Goal: Task Accomplishment & Management: Use online tool/utility

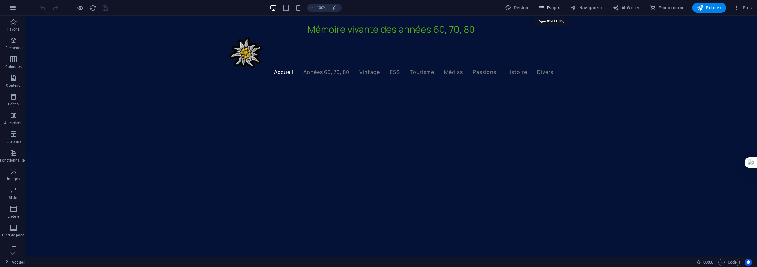
click at [555, 7] on span "Pages" at bounding box center [549, 8] width 22 height 6
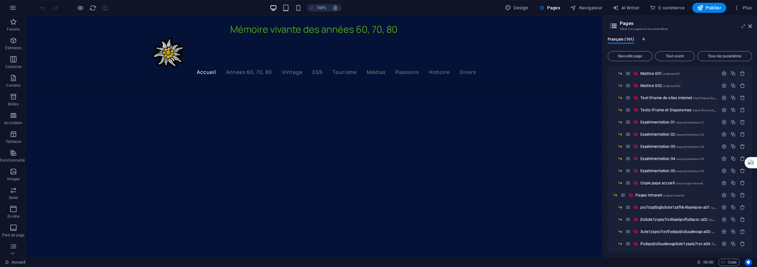
scroll to position [1809, 0]
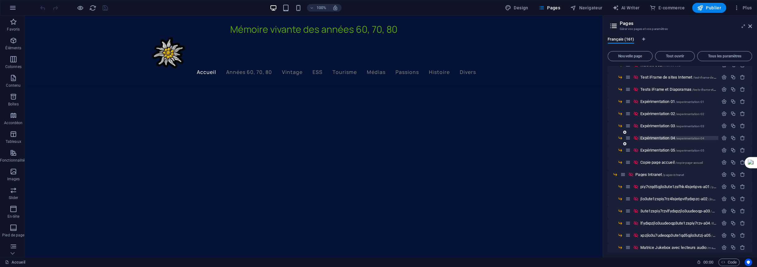
click at [655, 138] on span "Expérimentation 04 /experimentation-04" at bounding box center [672, 138] width 64 height 5
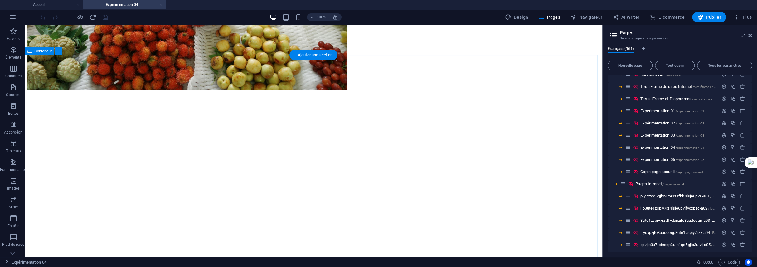
scroll to position [749, 0]
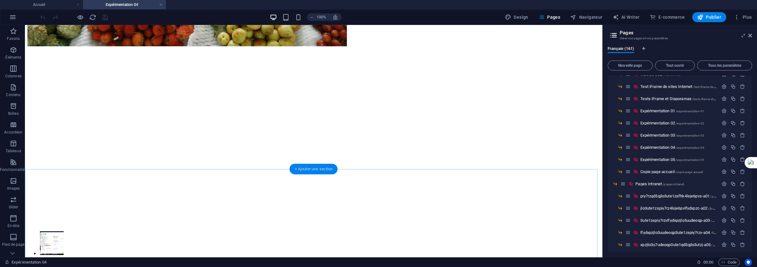
click at [319, 172] on div "+ Ajouter une section" at bounding box center [314, 169] width 48 height 11
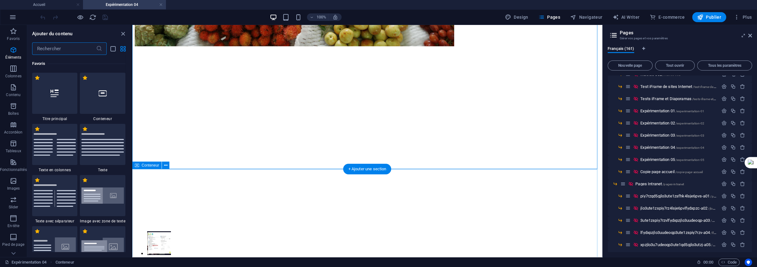
scroll to position [1245, 0]
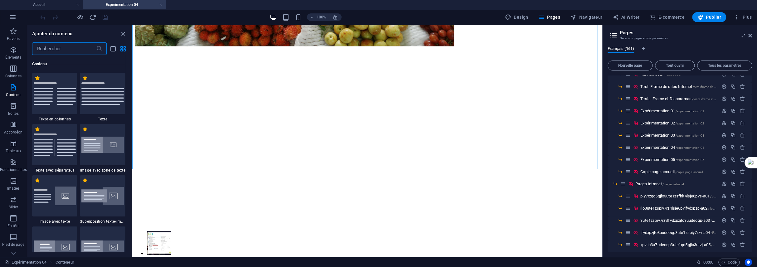
click at [66, 47] on input "text" at bounding box center [64, 48] width 64 height 12
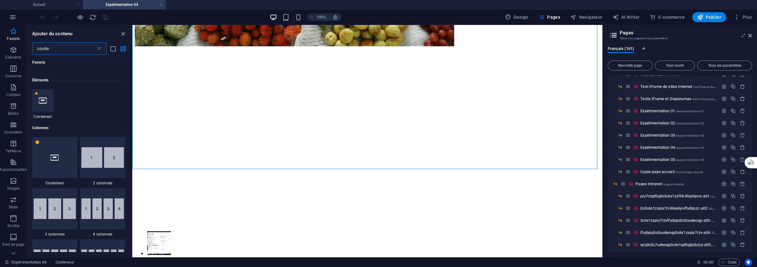
scroll to position [0, 0]
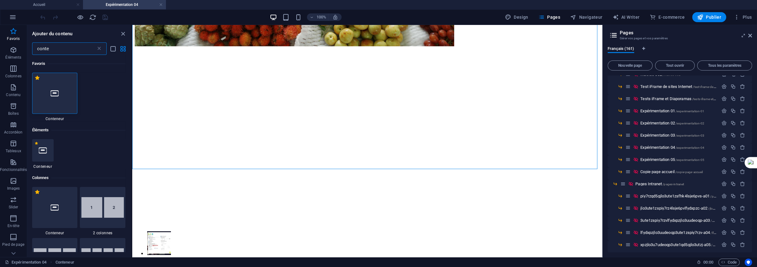
type input "conte"
click at [56, 93] on icon at bounding box center [55, 93] width 8 height 8
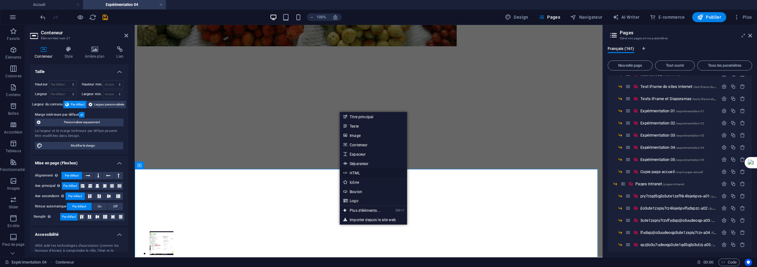
click at [351, 173] on link "HTML" at bounding box center [373, 172] width 67 height 9
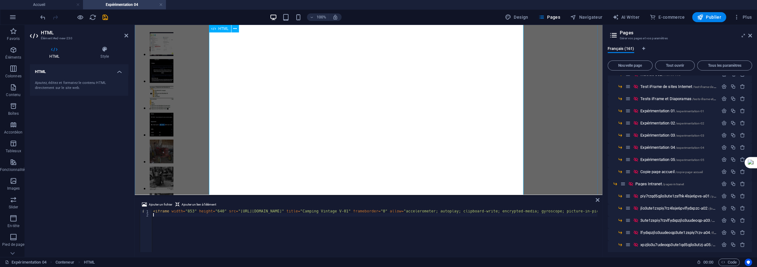
scroll to position [936, 0]
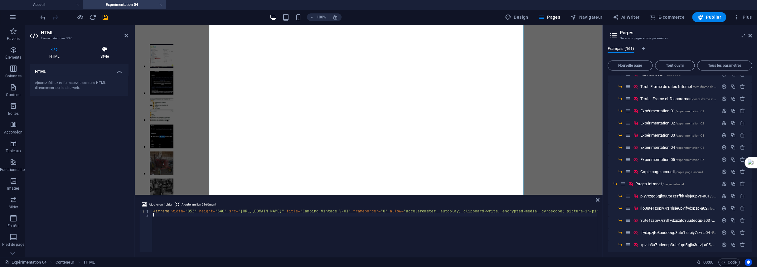
click at [104, 51] on icon at bounding box center [104, 49] width 47 height 6
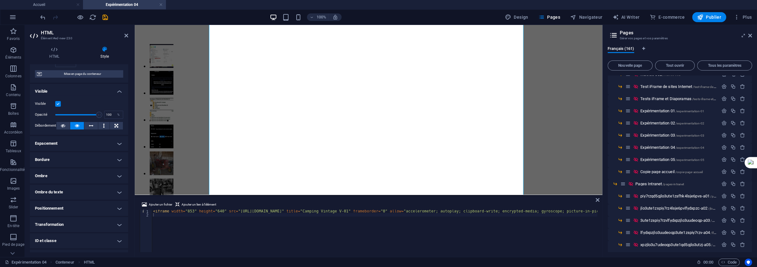
scroll to position [62, 0]
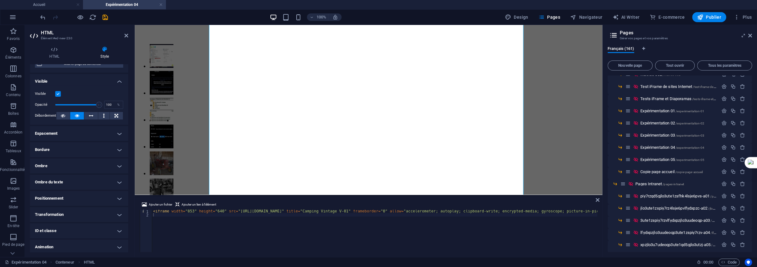
click at [81, 199] on h4 "Positionnement" at bounding box center [79, 198] width 98 height 15
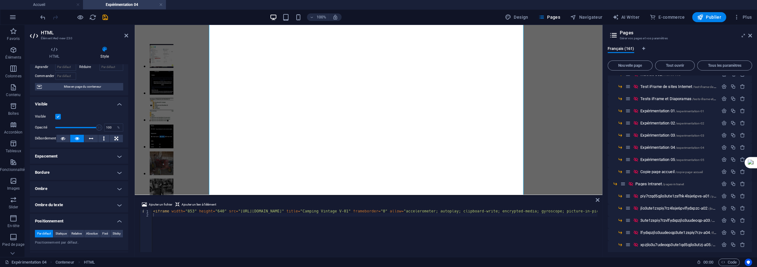
scroll to position [0, 0]
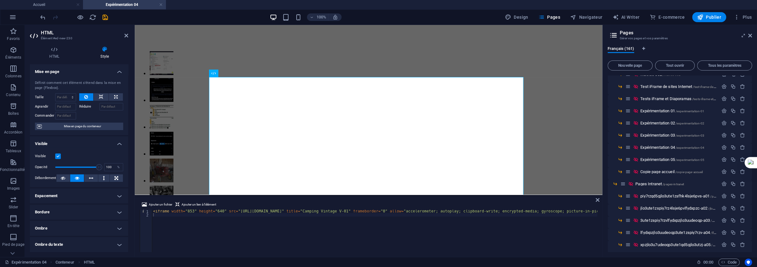
scroll to position [971, 0]
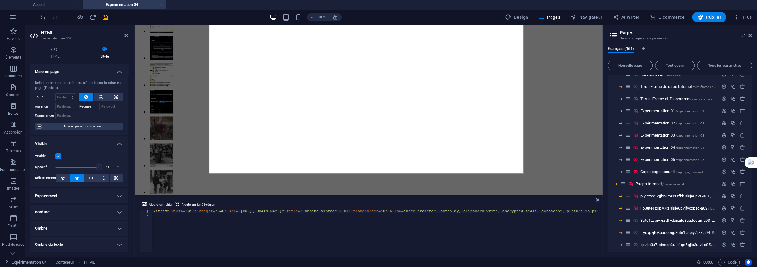
click at [187, 211] on div "< iframe width = "853" height = "640" src = "https://www.youtube.com/embed/TaVj…" at bounding box center [448, 234] width 592 height 49
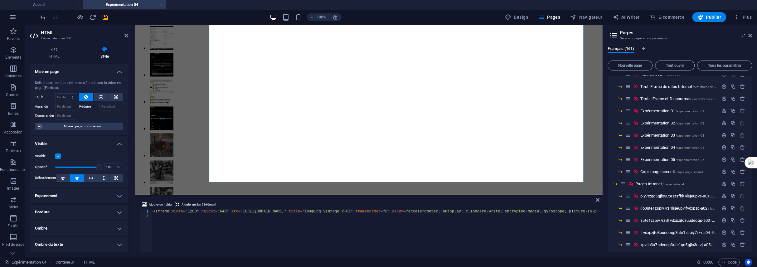
scroll to position [962, 0]
click at [211, 211] on div "< iframe width = "1200" height = "640" src = "https://www.youtube.com/embed/TaV…" at bounding box center [449, 234] width 594 height 48
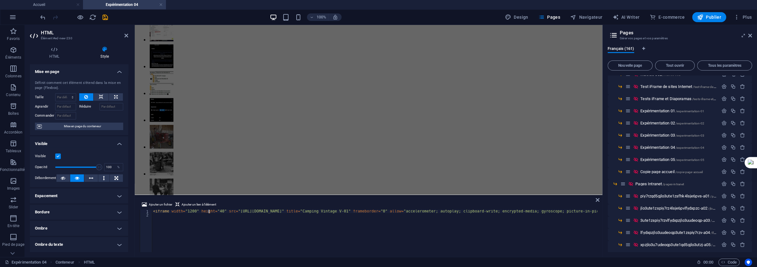
type textarea "<iframe width="1200" height="740" src="https://www.youtube.com/embed/TaVjliD3CZ…"
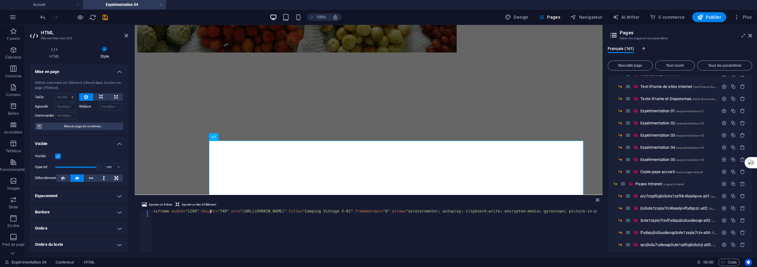
scroll to position [721, 0]
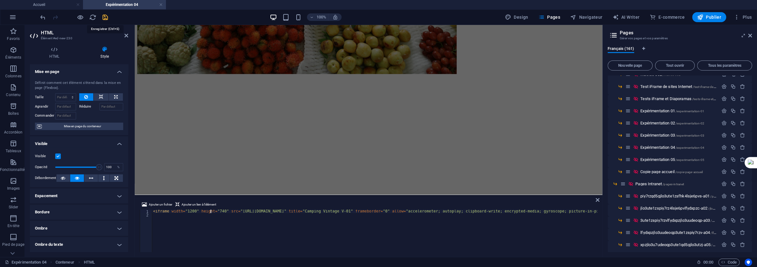
click at [103, 14] on icon "save" at bounding box center [105, 17] width 7 height 7
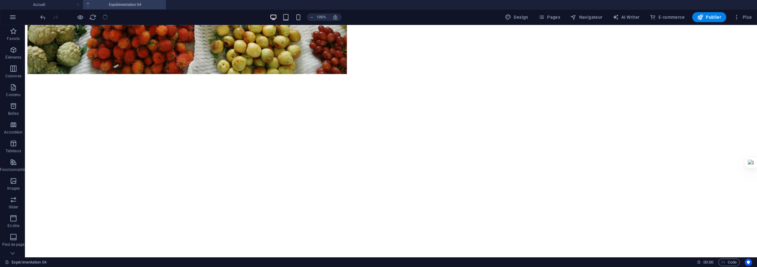
scroll to position [949, 0]
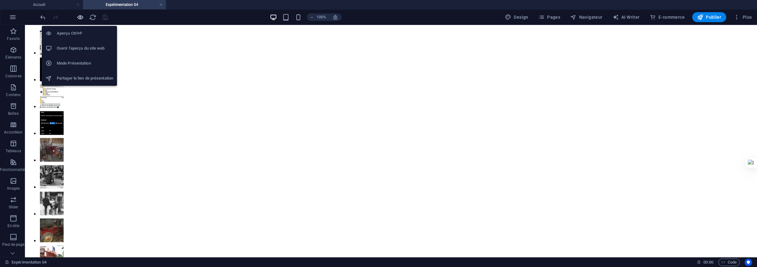
click at [78, 18] on icon "button" at bounding box center [80, 17] width 7 height 7
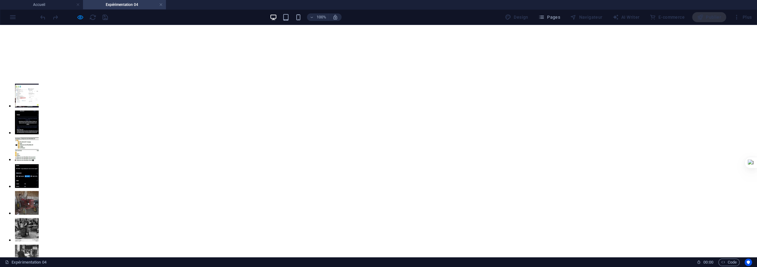
scroll to position [1026, 0]
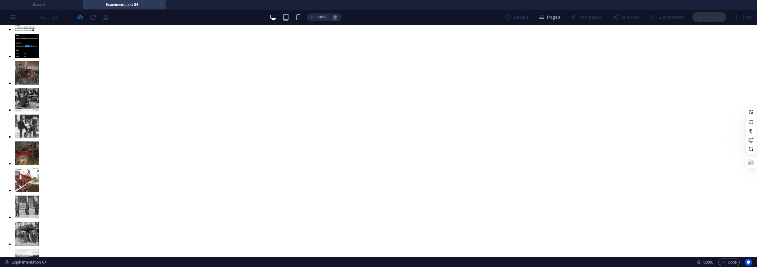
drag, startPoint x: 755, startPoint y: 153, endPoint x: 755, endPoint y: 139, distance: 14.4
click at [755, 139] on div at bounding box center [751, 130] width 12 height 53
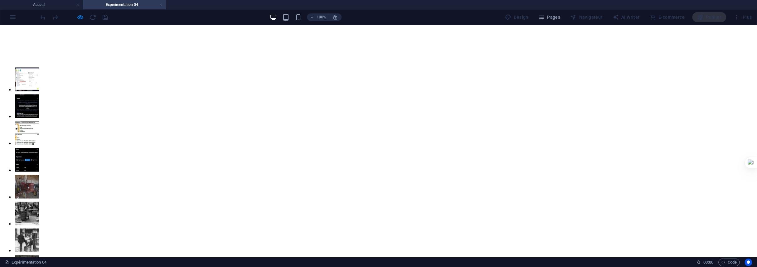
scroll to position [915, 0]
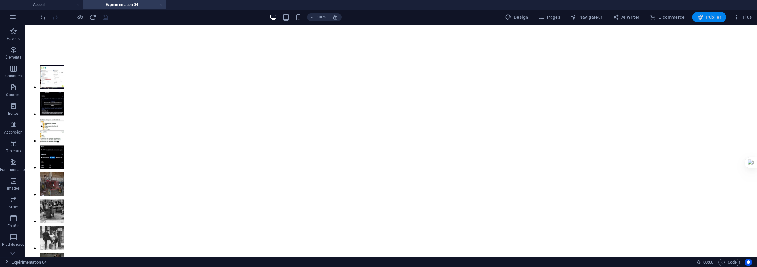
click at [705, 17] on span "Publier" at bounding box center [709, 17] width 24 height 6
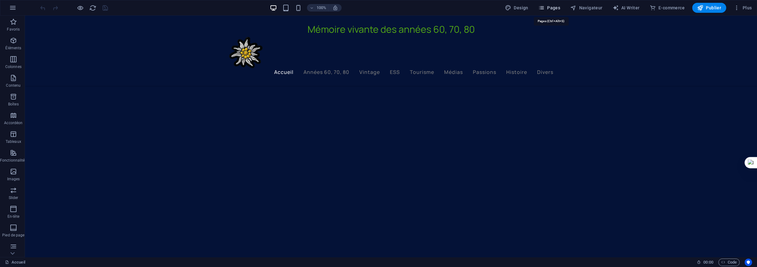
click at [547, 7] on span "Pages" at bounding box center [549, 8] width 22 height 6
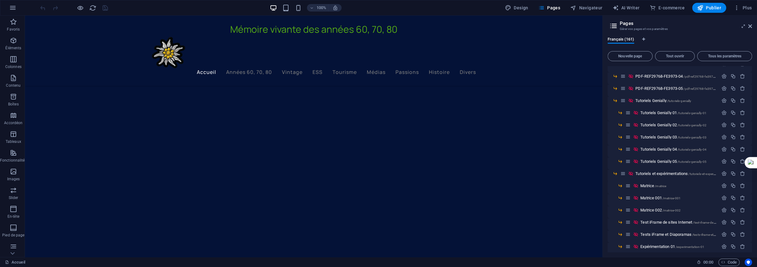
scroll to position [1747, 0]
click at [659, 200] on span "Expérimentation 04 /experimentation-04" at bounding box center [672, 200] width 64 height 5
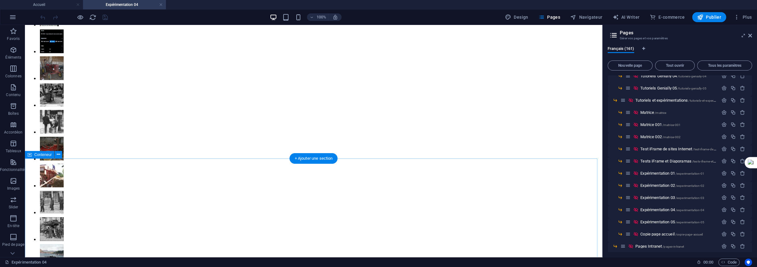
scroll to position [1042, 0]
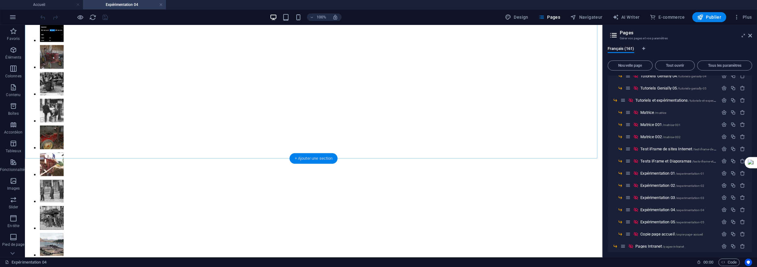
click at [314, 159] on div "+ Ajouter une section" at bounding box center [314, 158] width 48 height 11
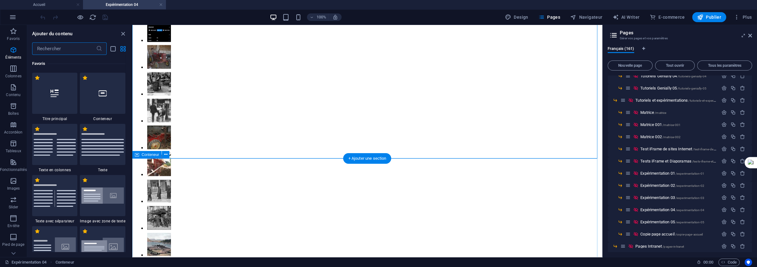
scroll to position [1245, 0]
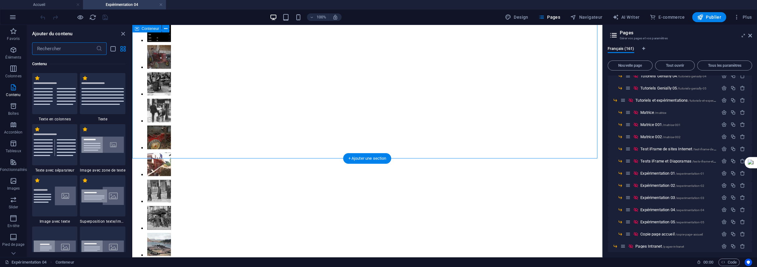
click at [44, 50] on input "text" at bounding box center [64, 48] width 64 height 12
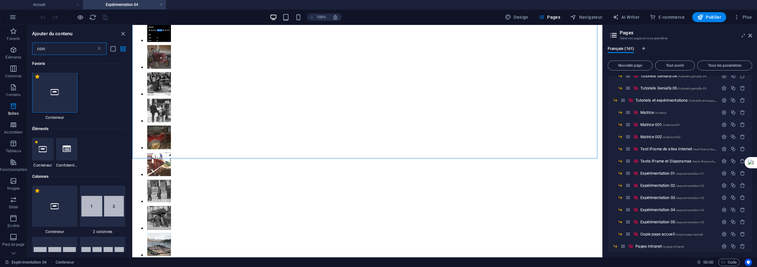
scroll to position [0, 0]
type input "con"
click at [48, 97] on div at bounding box center [55, 93] width 46 height 41
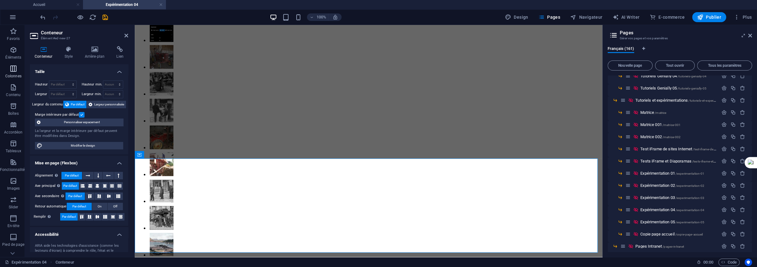
click at [12, 71] on icon "button" at bounding box center [13, 68] width 7 height 7
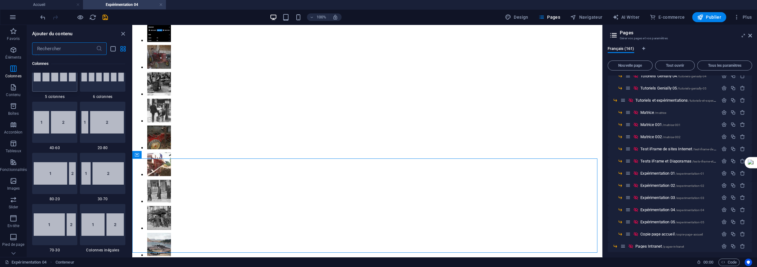
scroll to position [649, 0]
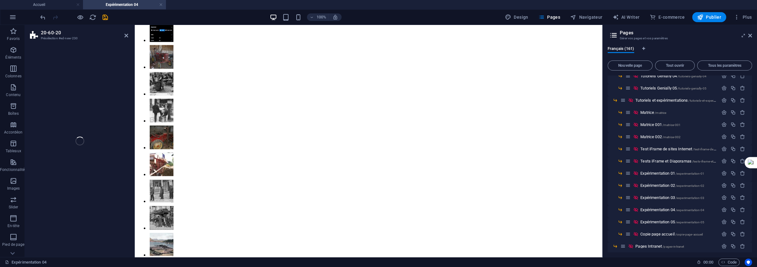
select select "%"
select select "rem"
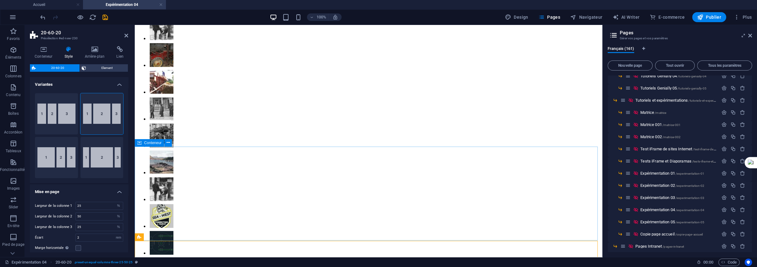
scroll to position [1167, 0]
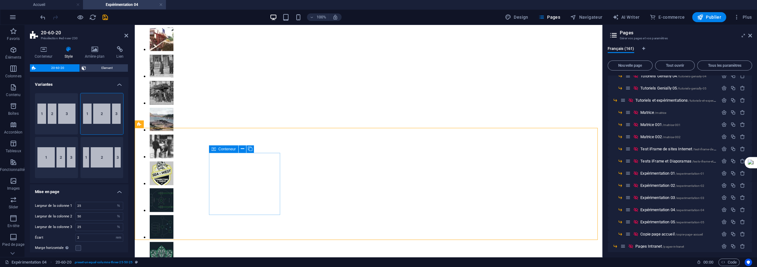
click at [244, 148] on icon at bounding box center [242, 149] width 3 height 7
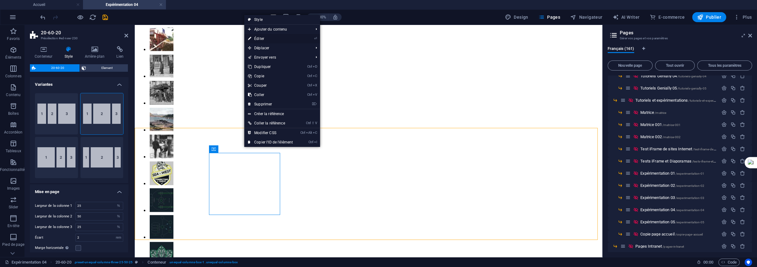
click at [263, 36] on link "⏎ Éditer" at bounding box center [270, 38] width 52 height 9
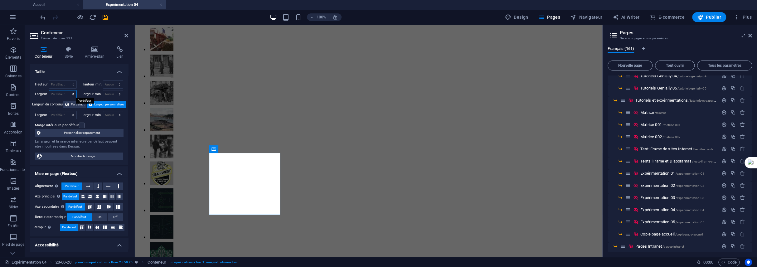
click at [71, 94] on select "Par défaut px rem % em vh vw" at bounding box center [62, 93] width 27 height 7
select select "px"
click at [67, 90] on select "Par défaut px rem % em vh vw" at bounding box center [62, 93] width 27 height 7
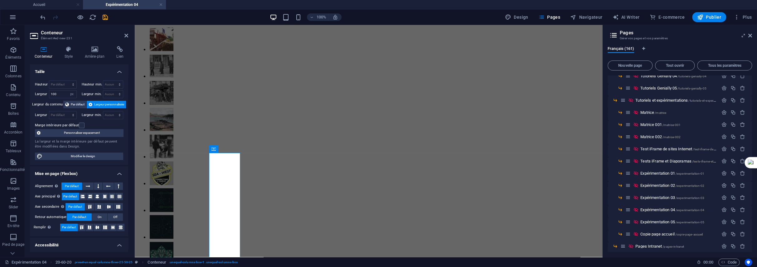
click at [30, 94] on div "Hauteur Par défaut px rem % vh vw Hauteur min. Aucun px rem % vh vw Largeur 100…" at bounding box center [79, 120] width 98 height 90
drag, startPoint x: 62, startPoint y: 95, endPoint x: 45, endPoint y: 95, distance: 17.2
click at [45, 95] on div "Largeur 100 Par défaut px rem % em vh vw" at bounding box center [56, 94] width 42 height 8
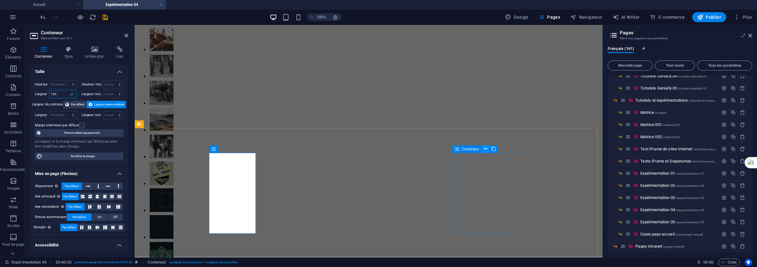
type input "150"
click at [487, 149] on icon at bounding box center [485, 149] width 3 height 7
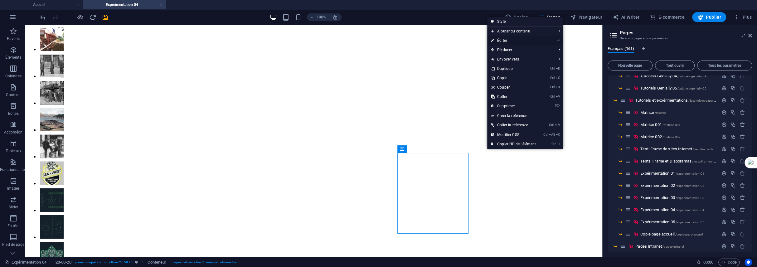
click at [504, 41] on link "⏎ Éditer" at bounding box center [513, 40] width 52 height 9
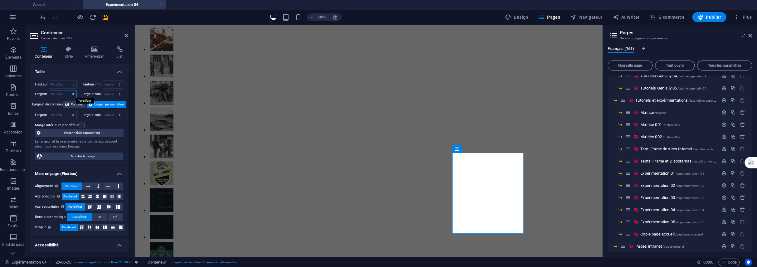
click at [56, 93] on select "Par défaut px rem % em vh vw" at bounding box center [62, 93] width 27 height 7
select select "px"
click at [67, 90] on select "Par défaut px rem % em vh vw" at bounding box center [62, 93] width 27 height 7
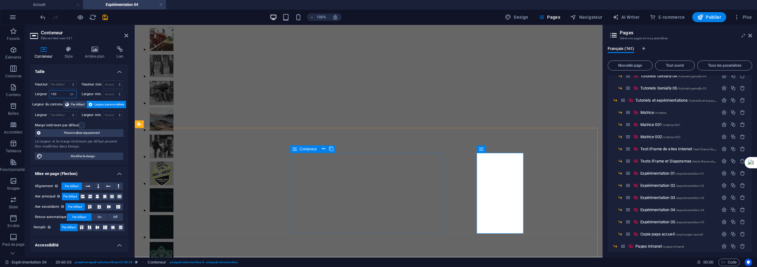
type input "150"
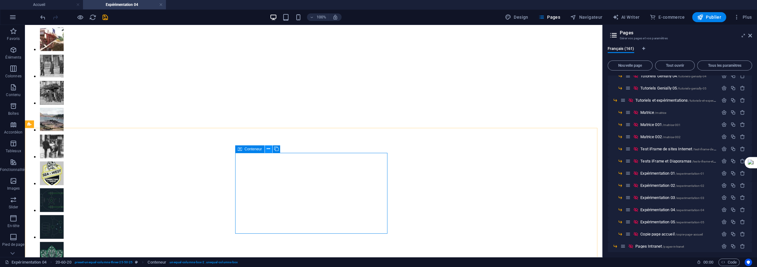
click at [271, 149] on button at bounding box center [268, 148] width 7 height 7
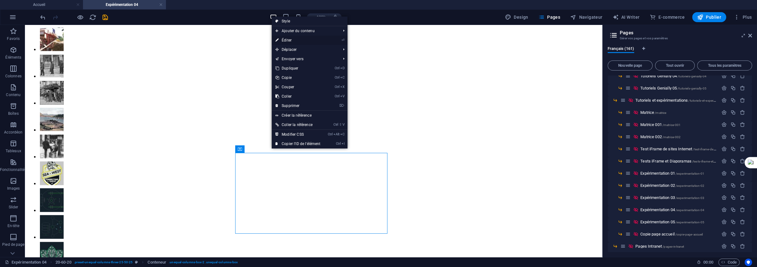
click at [289, 40] on link "⏎ Éditer" at bounding box center [298, 40] width 52 height 9
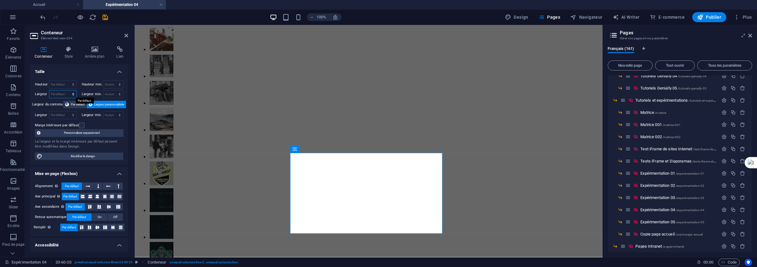
click at [61, 93] on select "Par défaut px rem % em vh vw" at bounding box center [62, 93] width 27 height 7
select select "px"
click at [67, 90] on select "Par défaut px rem % em vh vw" at bounding box center [62, 93] width 27 height 7
click at [29, 99] on div "Conteneur Style Arrière-plan Lien Taille Hauteur Par défaut px rem % vh vw Haut…" at bounding box center [79, 149] width 108 height 216
drag, startPoint x: 58, startPoint y: 94, endPoint x: 48, endPoint y: 94, distance: 10.0
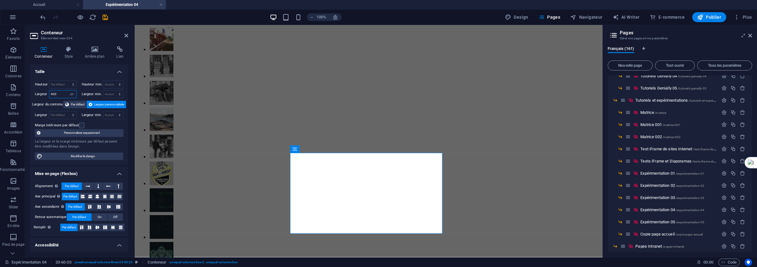
click at [48, 94] on div "Largeur 600 Par défaut px rem % em vh vw" at bounding box center [56, 94] width 42 height 8
type input "800"
click at [28, 94] on div "Conteneur Style Arrière-plan Lien Taille Hauteur Par défaut px rem % vh vw Haut…" at bounding box center [79, 149] width 108 height 216
click at [322, 149] on icon at bounding box center [323, 149] width 3 height 7
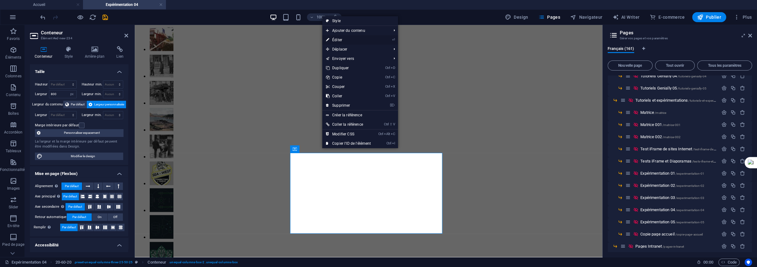
click at [347, 39] on link "⏎ Éditer" at bounding box center [348, 39] width 52 height 9
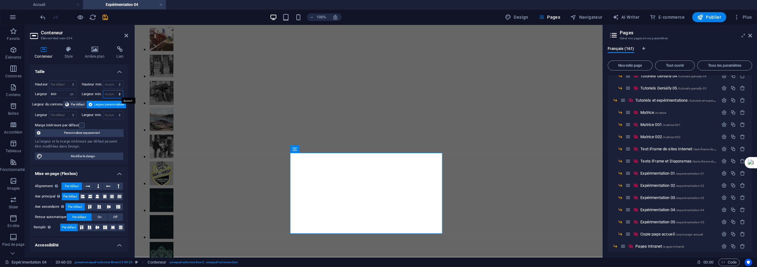
click at [110, 92] on select "Aucun px rem % vh vw" at bounding box center [113, 93] width 20 height 7
select select "px"
click at [113, 90] on select "Aucun px rem % vh vw" at bounding box center [113, 93] width 20 height 7
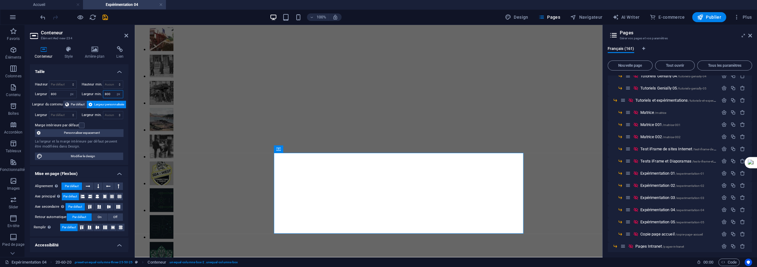
type input "800"
click at [28, 96] on div "Conteneur Style Arrière-plan Lien Taille Hauteur Par défaut px rem % vh vw Haut…" at bounding box center [79, 149] width 108 height 216
click at [119, 114] on select "Aucun px rem % vh vw" at bounding box center [113, 114] width 20 height 7
click at [28, 115] on div "Conteneur Style Arrière-plan Lien Taille Hauteur Par défaut px rem % vh vw Haut…" at bounding box center [79, 149] width 108 height 216
drag, startPoint x: 61, startPoint y: 93, endPoint x: 47, endPoint y: 92, distance: 14.7
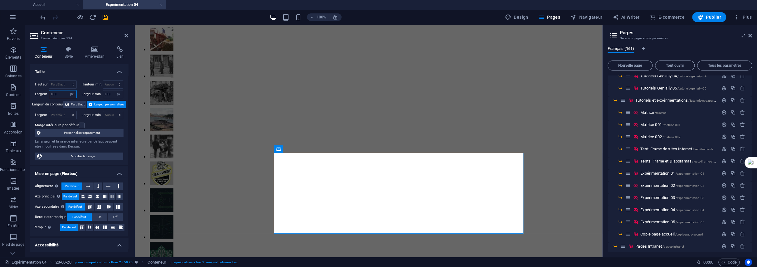
click at [47, 92] on div "Largeur 800 Par défaut px rem % em vh vw" at bounding box center [56, 94] width 42 height 8
type input "600"
drag, startPoint x: 110, startPoint y: 93, endPoint x: 99, endPoint y: 90, distance: 12.0
click at [101, 91] on div "Largeur min. 800 Aucun px rem % vh vw" at bounding box center [103, 94] width 42 height 8
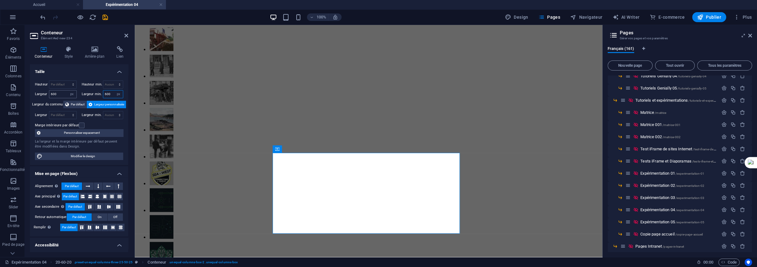
type input "600"
drag, startPoint x: 58, startPoint y: 92, endPoint x: 46, endPoint y: 92, distance: 11.9
click at [46, 92] on div "Largeur 600 Par défaut px rem % em vh vw" at bounding box center [56, 94] width 42 height 8
type input "650"
drag, startPoint x: 110, startPoint y: 93, endPoint x: 79, endPoint y: 87, distance: 32.1
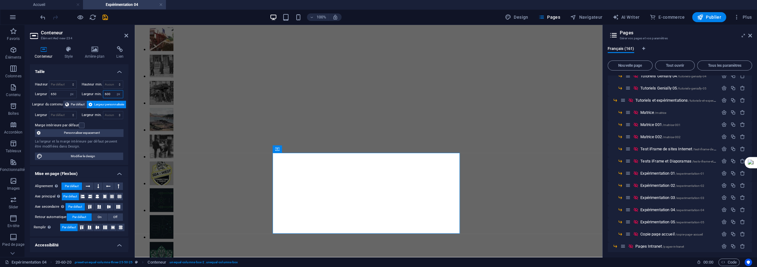
click at [89, 93] on div "Largeur min. 600 Aucun px rem % vh vw" at bounding box center [103, 94] width 42 height 8
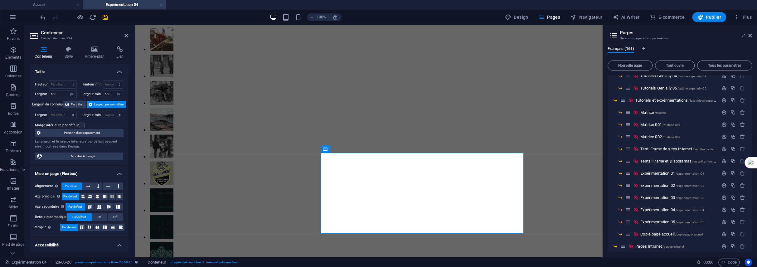
click at [63, 89] on div "Hauteur Par défaut px rem % vh vw" at bounding box center [57, 85] width 44 height 10
click at [59, 92] on input "650" at bounding box center [62, 93] width 27 height 7
click at [112, 91] on input "650" at bounding box center [113, 93] width 20 height 7
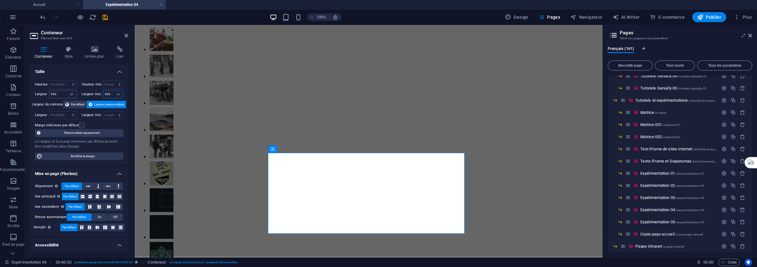
type input "630"
click at [61, 92] on input "650" at bounding box center [62, 93] width 27 height 7
type input "630"
click at [26, 132] on div "Conteneur Style Arrière-plan Lien Taille Hauteur Par défaut px rem % vh vw Haut…" at bounding box center [79, 149] width 108 height 216
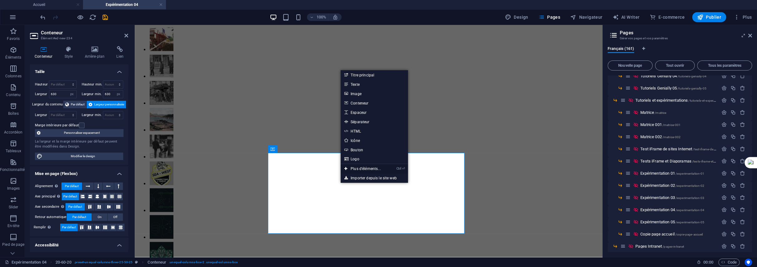
click at [361, 167] on link "Ctrl ⏎ Plus d'éléments..." at bounding box center [363, 168] width 44 height 9
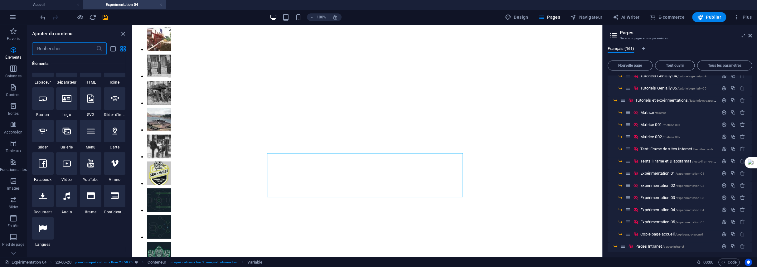
scroll to position [282, 0]
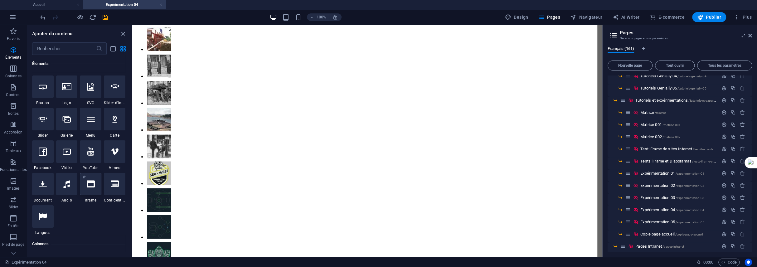
select select "%"
select select "px"
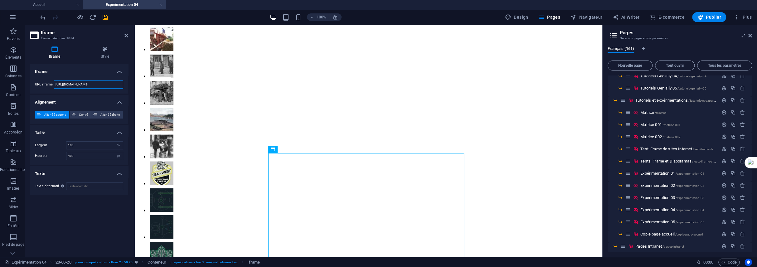
click at [65, 81] on input "https://template-wireframe.de.rs/" at bounding box center [89, 84] width 70 height 8
drag, startPoint x: 109, startPoint y: 85, endPoint x: 39, endPoint y: 85, distance: 69.9
click at [39, 85] on div "URL iframe https://template-wireframe.de.rs/" at bounding box center [79, 84] width 88 height 8
paste input "youtu.be/TaVjliD3CZY"
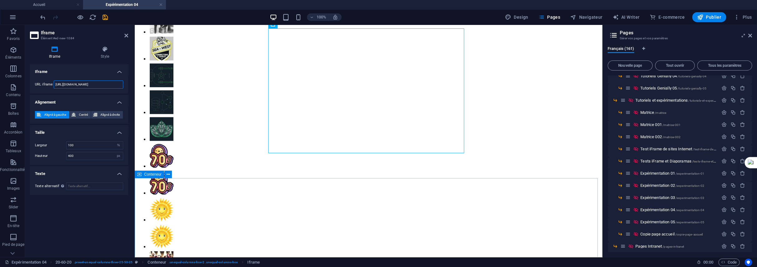
scroll to position [1167, 0]
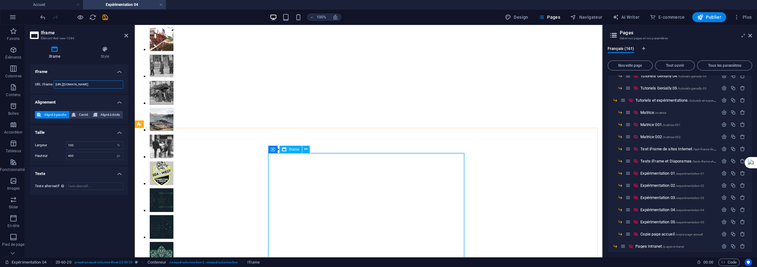
type input "https://youtu.be/TaVjliD3CZY"
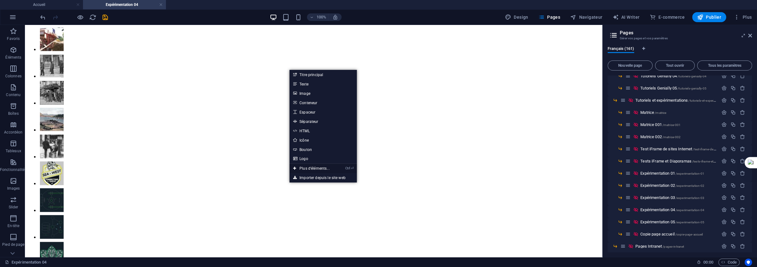
click at [309, 168] on link "Ctrl ⏎ Plus d'éléments..." at bounding box center [312, 168] width 44 height 9
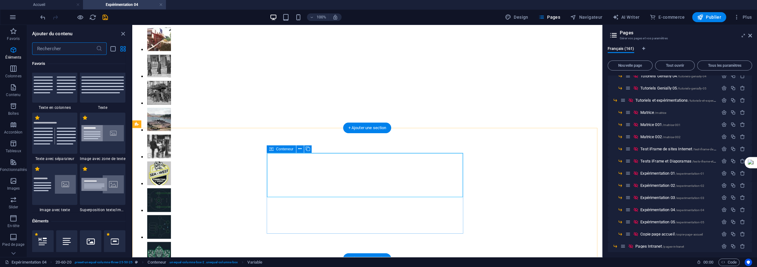
scroll to position [220, 0]
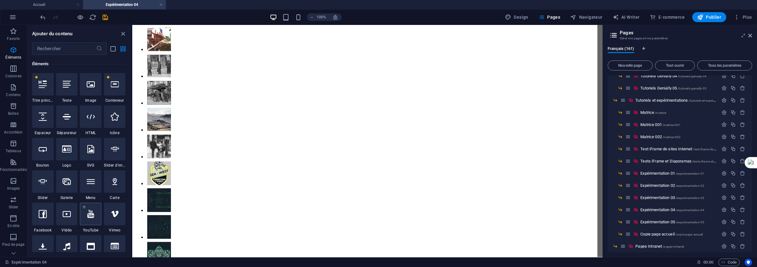
select select "ar16_9"
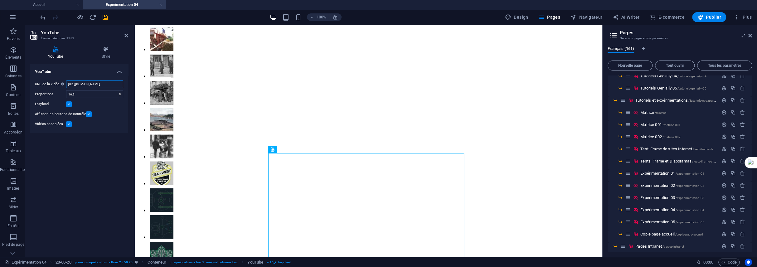
scroll to position [0, 16]
drag, startPoint x: 68, startPoint y: 82, endPoint x: 127, endPoint y: 84, distance: 59.6
click at [127, 84] on div "URL de la vidéo Insérer (ou coller) une URL vidéo. https://www.youtube.com/watc…" at bounding box center [79, 103] width 98 height 57
paste input "youtu.be/TaVjliD3CZ"
type input "https://youtu.be/TaVjliD3CZY"
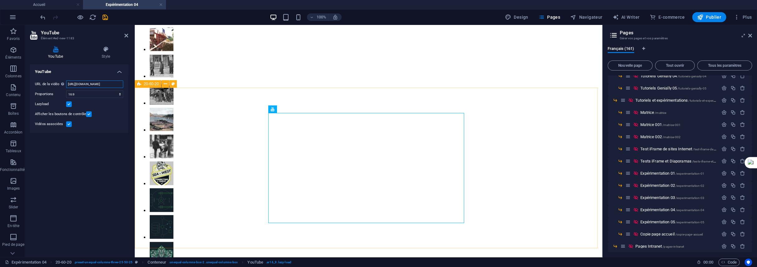
scroll to position [1230, 0]
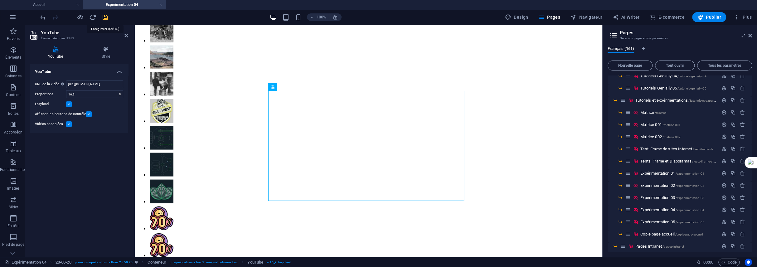
click at [102, 18] on icon "save" at bounding box center [105, 17] width 7 height 7
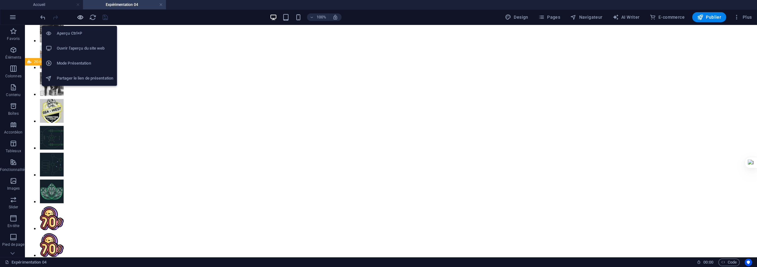
click at [82, 17] on icon "button" at bounding box center [80, 17] width 7 height 7
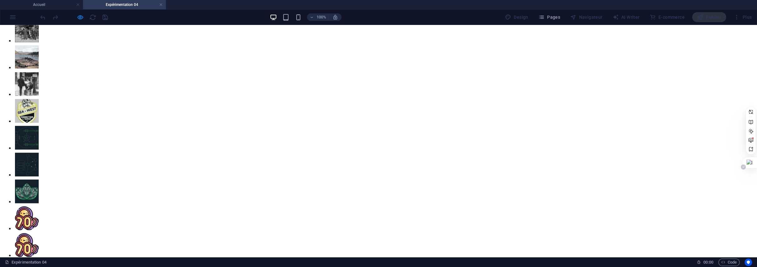
click at [744, 166] on icon at bounding box center [743, 166] width 3 height 3
click at [710, 177] on span "Désactiver sur ce site" at bounding box center [708, 177] width 41 height 5
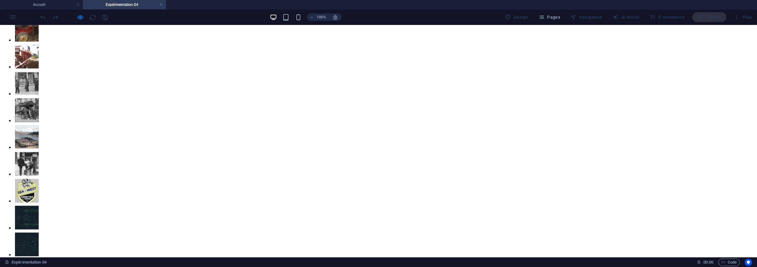
scroll to position [1156, 0]
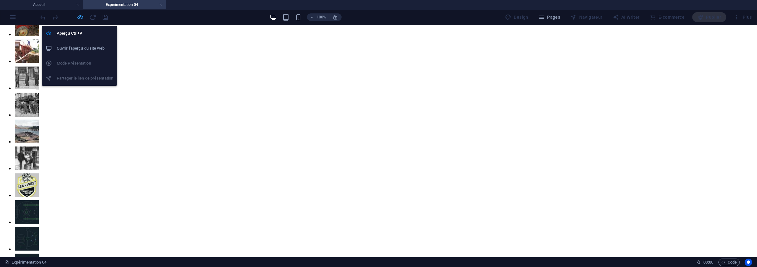
click at [82, 18] on icon "button" at bounding box center [80, 17] width 7 height 7
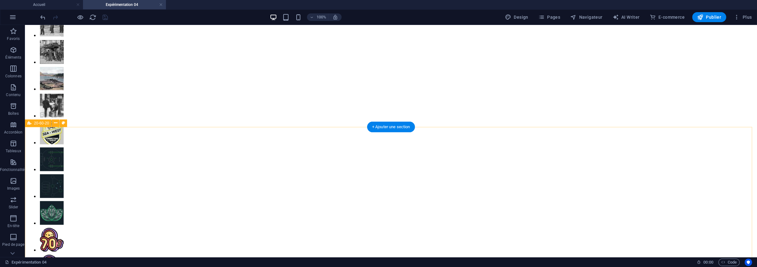
scroll to position [1218, 0]
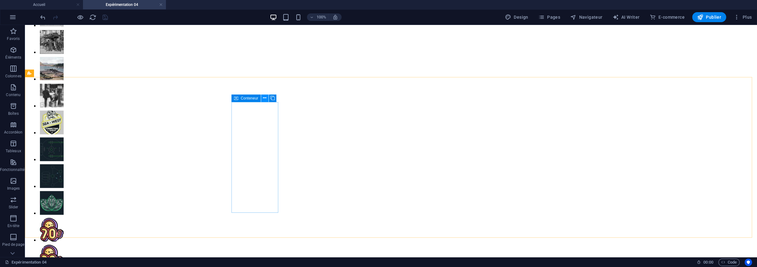
click at [264, 97] on icon at bounding box center [264, 98] width 3 height 7
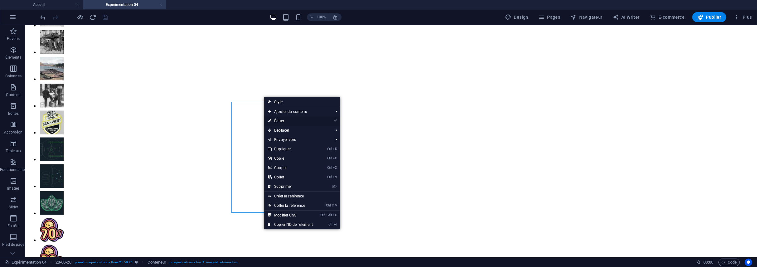
click at [276, 121] on link "⏎ Éditer" at bounding box center [290, 120] width 52 height 9
select select "px"
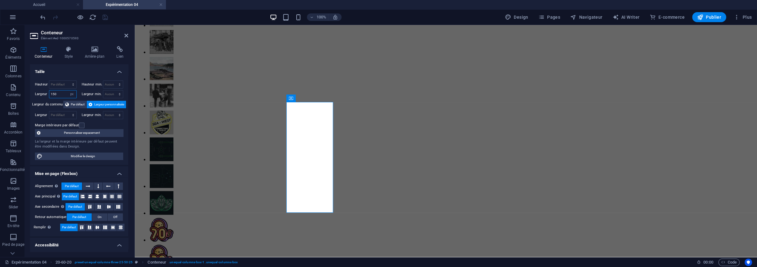
drag, startPoint x: 61, startPoint y: 93, endPoint x: 46, endPoint y: 93, distance: 15.3
click at [46, 93] on div "Largeur 150 Par défaut px rem % em vh vw" at bounding box center [56, 94] width 42 height 8
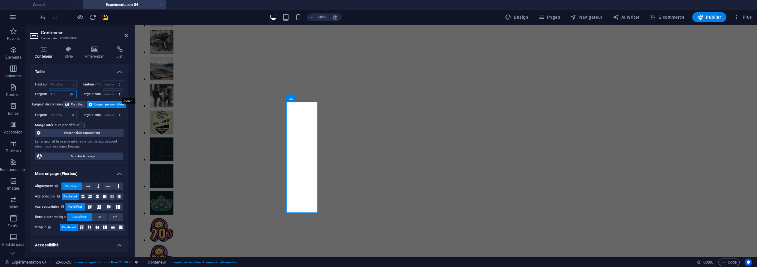
type input "100"
click at [109, 93] on select "Aucun px rem % vh vw" at bounding box center [113, 93] width 20 height 7
select select "px"
click at [113, 90] on select "Aucun px rem % vh vw" at bounding box center [113, 93] width 20 height 7
type input "100"
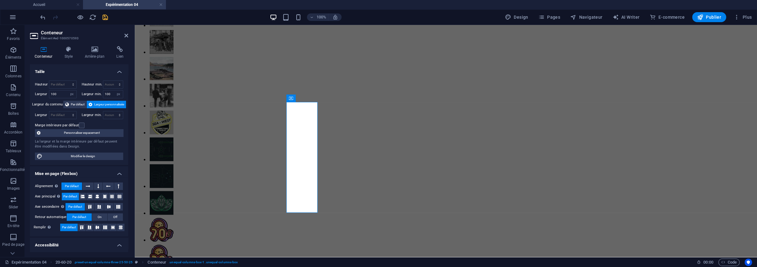
click at [64, 71] on h4 "Taille" at bounding box center [79, 69] width 98 height 11
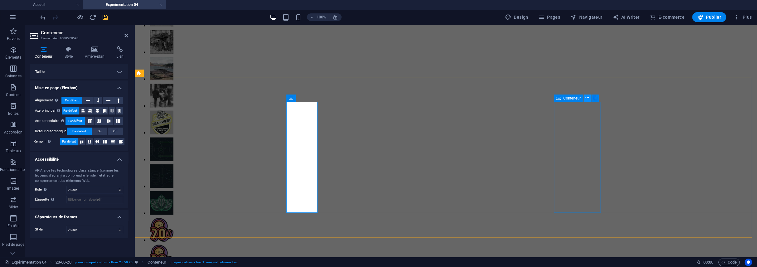
click at [587, 98] on icon at bounding box center [587, 98] width 3 height 7
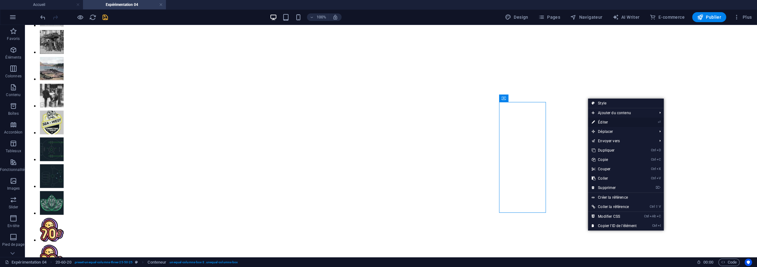
click at [603, 121] on link "⏎ Éditer" at bounding box center [614, 122] width 52 height 9
select select "px"
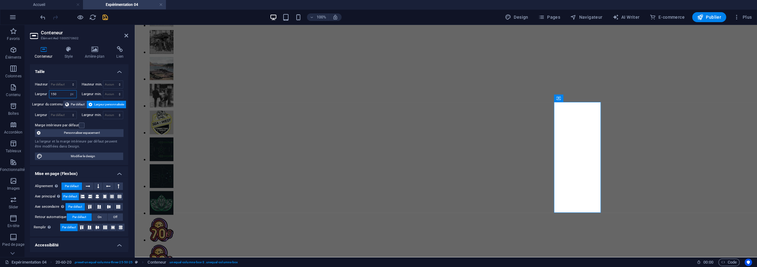
drag, startPoint x: 59, startPoint y: 93, endPoint x: 50, endPoint y: 93, distance: 8.8
click at [50, 93] on input "150" at bounding box center [62, 93] width 27 height 7
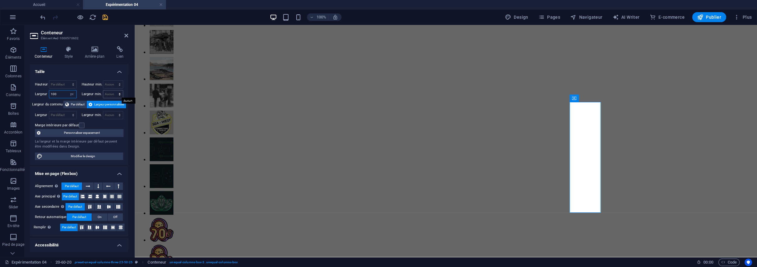
type input "100"
click at [118, 93] on select "Aucun px rem % vh vw" at bounding box center [113, 93] width 20 height 7
select select "px"
click at [113, 90] on select "Aucun px rem % vh vw" at bounding box center [113, 93] width 20 height 7
type input "100"
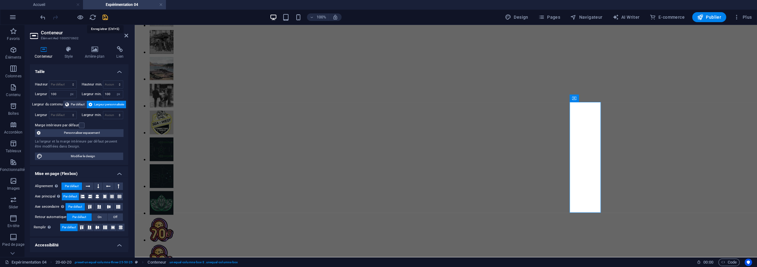
click at [103, 15] on icon "save" at bounding box center [105, 17] width 7 height 7
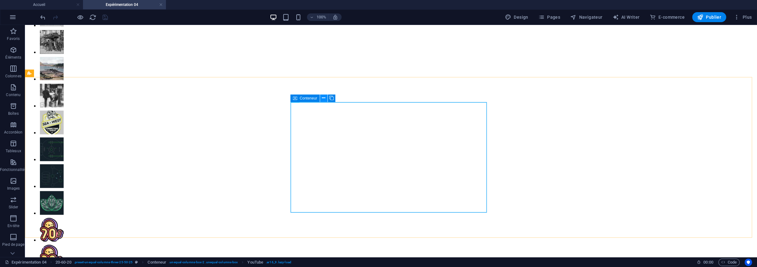
click at [326, 97] on button at bounding box center [323, 98] width 7 height 7
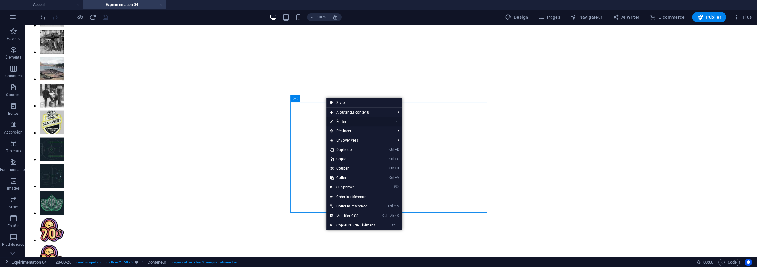
click at [341, 122] on link "⏎ Éditer" at bounding box center [352, 121] width 52 height 9
select select "px"
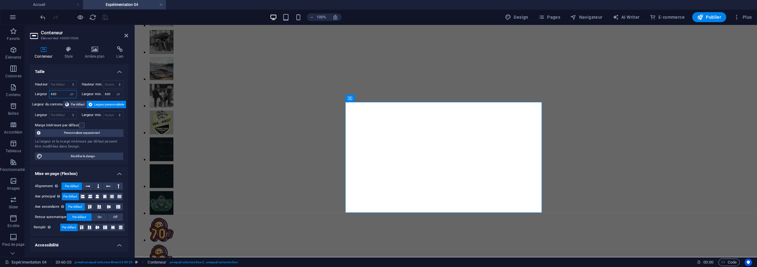
click at [61, 93] on input "630" at bounding box center [62, 93] width 27 height 7
type input "6"
type input "700"
drag, startPoint x: 110, startPoint y: 93, endPoint x: 103, endPoint y: 93, distance: 6.9
click at [103, 93] on input "630" at bounding box center [113, 93] width 20 height 7
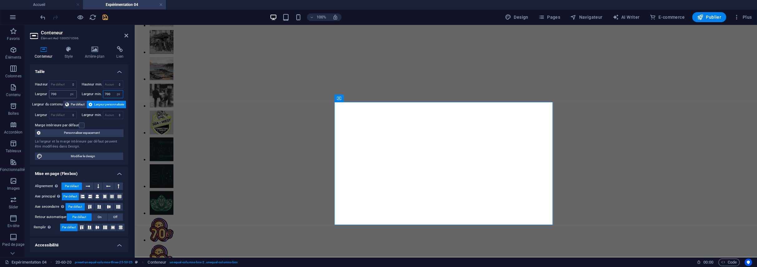
type input "700"
drag, startPoint x: 58, startPoint y: 94, endPoint x: 46, endPoint y: 94, distance: 11.9
click at [46, 94] on div "Largeur 700 Par défaut px rem % em vh vw" at bounding box center [56, 94] width 42 height 8
type input "750"
click at [110, 91] on input "700" at bounding box center [113, 93] width 20 height 7
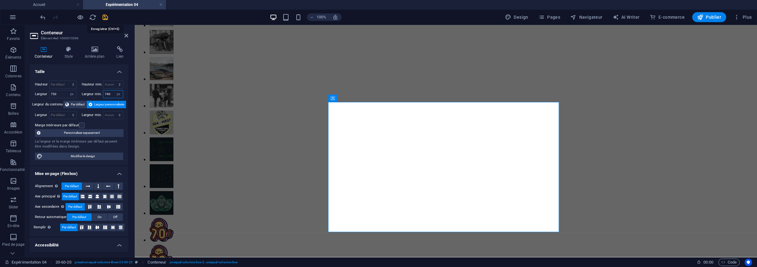
type input "740"
click at [105, 15] on icon "save" at bounding box center [105, 17] width 7 height 7
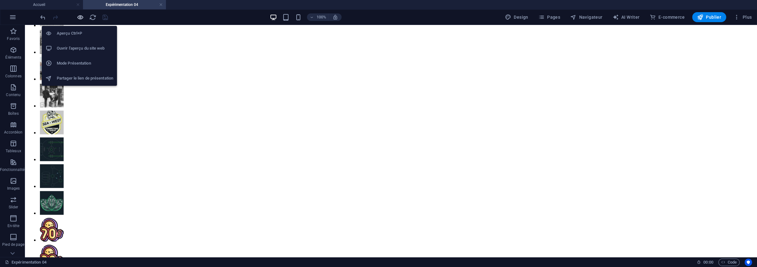
click at [80, 17] on icon "button" at bounding box center [80, 17] width 7 height 7
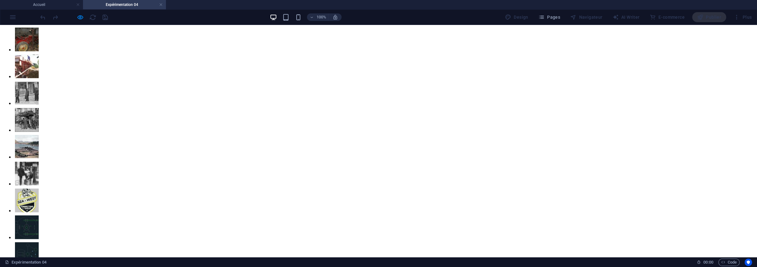
scroll to position [1164, 0]
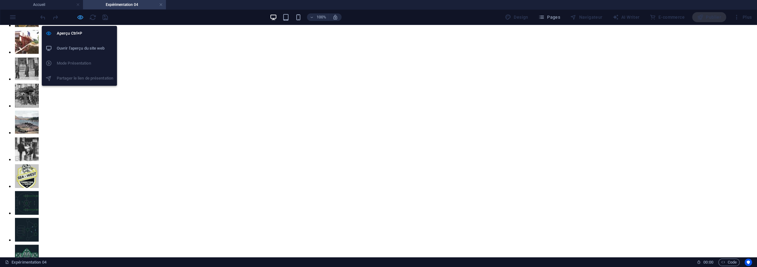
click at [77, 17] on icon "button" at bounding box center [80, 17] width 7 height 7
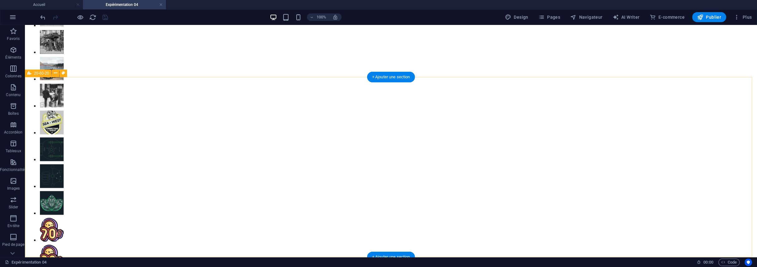
scroll to position [1227, 0]
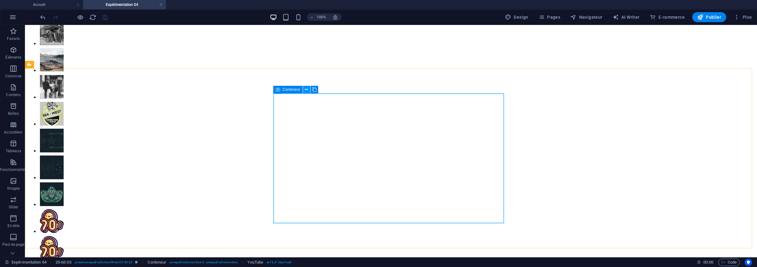
click at [306, 90] on icon at bounding box center [306, 89] width 3 height 7
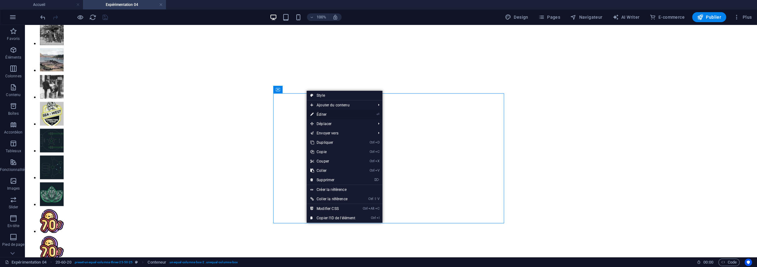
click at [326, 113] on link "⏎ Éditer" at bounding box center [333, 114] width 52 height 9
select select "px"
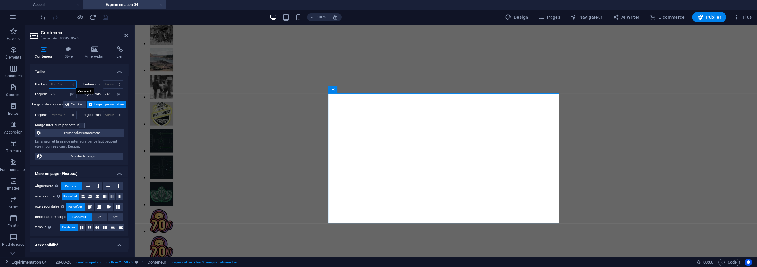
click at [57, 82] on select "Par défaut px rem % vh vw" at bounding box center [62, 84] width 27 height 7
select select "px"
click at [67, 81] on select "Par défaut px rem % vh vw" at bounding box center [62, 84] width 27 height 7
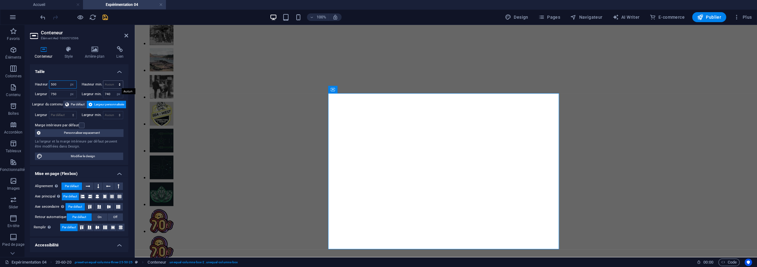
type input "500"
click at [111, 82] on select "Aucun px rem % vh vw" at bounding box center [113, 84] width 20 height 7
select select "px"
click at [113, 81] on select "Aucun px rem % vh vw" at bounding box center [113, 84] width 20 height 7
type input "5"
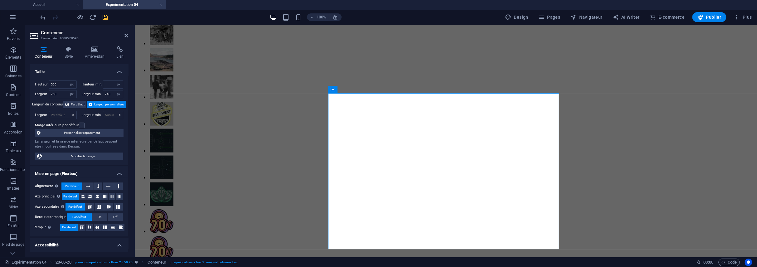
click at [96, 63] on div "Conteneur Style Arrière-plan Lien Taille Hauteur 500 Par défaut px rem % vh vw …" at bounding box center [79, 149] width 98 height 206
drag, startPoint x: 59, startPoint y: 82, endPoint x: 54, endPoint y: 82, distance: 5.6
click at [54, 82] on input "500" at bounding box center [62, 84] width 27 height 7
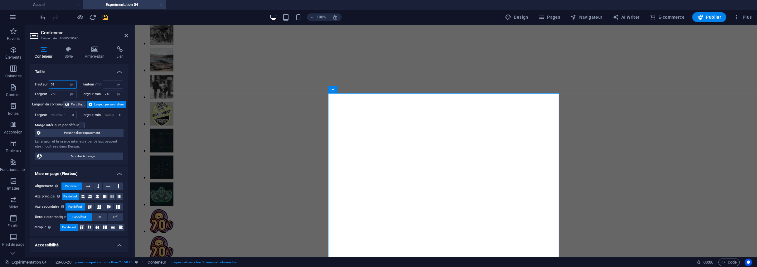
type input "5"
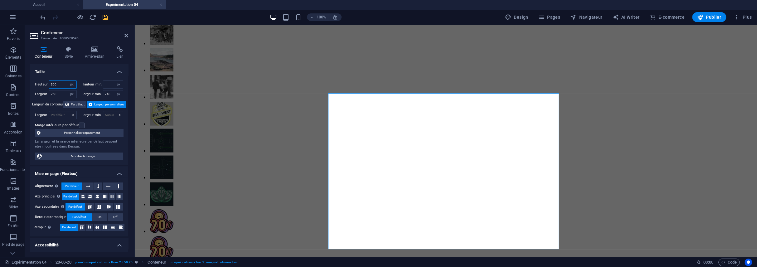
drag, startPoint x: 66, startPoint y: 84, endPoint x: 48, endPoint y: 83, distance: 18.1
click at [48, 83] on div "Hauteur 300 Par défaut px rem % vh vw" at bounding box center [56, 84] width 42 height 8
type input "200"
click at [25, 127] on div "Conteneur Style Arrière-plan Lien Taille Hauteur 200 Par défaut px rem % vh vw …" at bounding box center [79, 149] width 108 height 216
click at [74, 84] on select "Par défaut px rem % vh vw" at bounding box center [72, 84] width 9 height 7
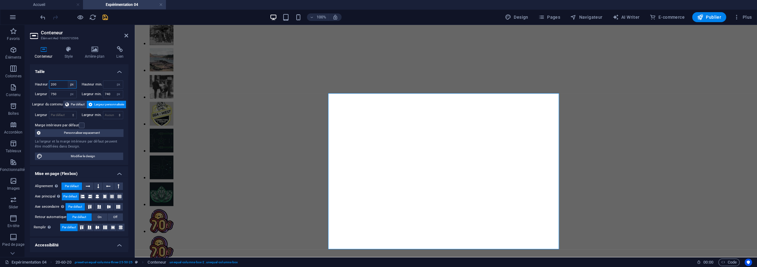
select select "default"
click at [68, 81] on select "Par défaut px rem % vh vw" at bounding box center [72, 84] width 9 height 7
select select "DISABLED_OPTION_VALUE"
click at [119, 85] on select "Aucun px rem % vh vw" at bounding box center [118, 84] width 9 height 7
click at [114, 81] on select "Aucun px rem % vh vw" at bounding box center [118, 84] width 9 height 7
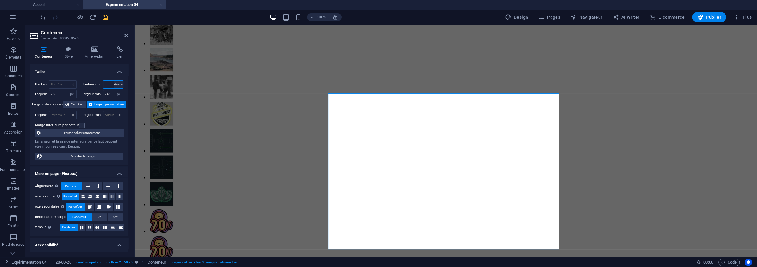
select select "DISABLED_OPTION_VALUE"
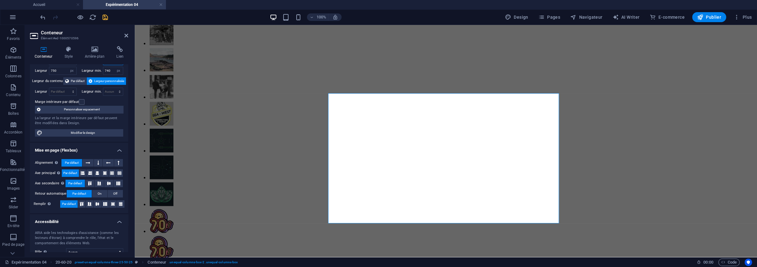
scroll to position [0, 0]
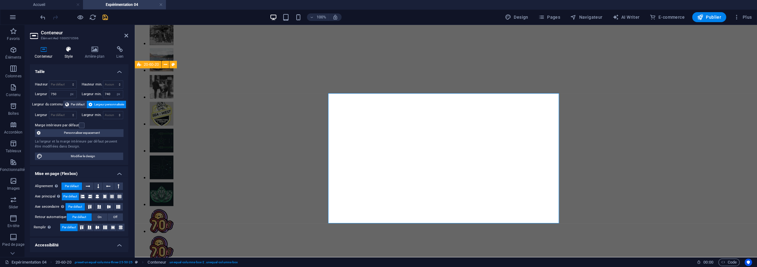
click at [71, 51] on icon at bounding box center [69, 49] width 18 height 6
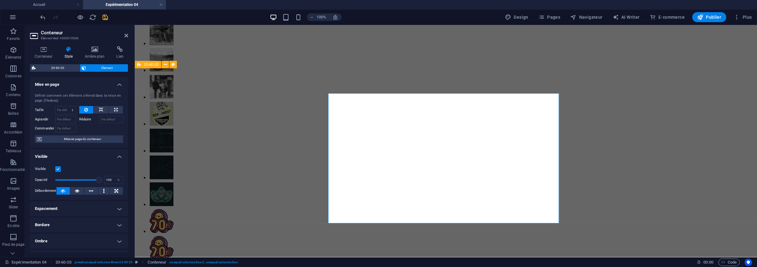
click at [71, 207] on h4 "Espacement" at bounding box center [79, 208] width 98 height 15
click at [73, 233] on select "Par défaut px rem % vh vw Personnalisé" at bounding box center [74, 231] width 25 height 7
select select "px"
click at [76, 228] on select "Par défaut px rem % vh vw Personnalisé" at bounding box center [74, 231] width 25 height 7
type input "0"
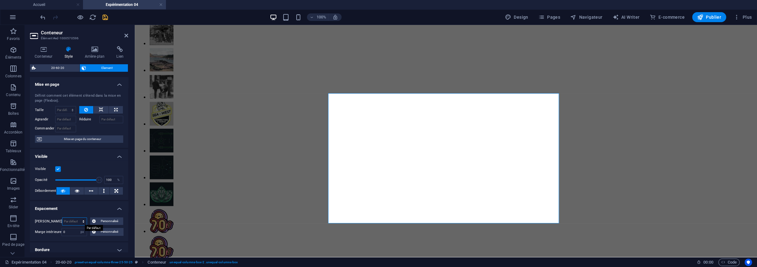
click at [76, 222] on select "Par défaut auto px % rem vw vh Personnalisé" at bounding box center [74, 221] width 25 height 7
select select "px"
click at [76, 218] on select "Par défaut auto px % rem vw vh Personnalisé" at bounding box center [74, 221] width 25 height 7
type input "0"
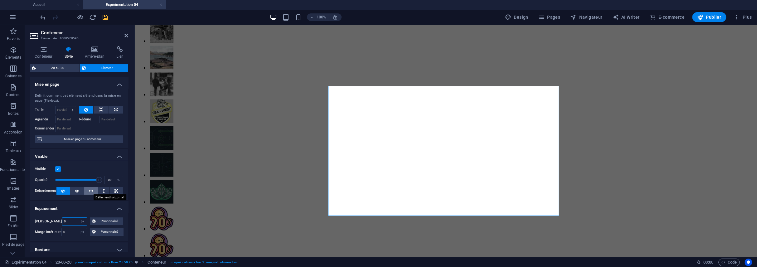
scroll to position [118, 0]
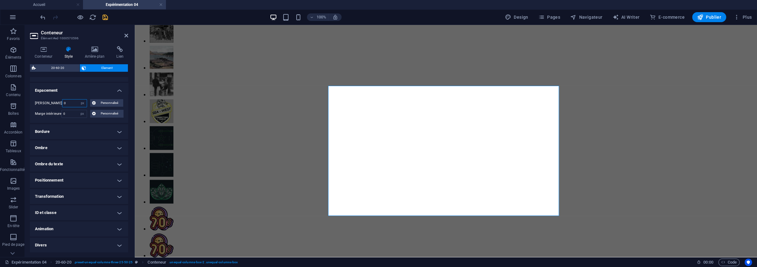
click at [72, 105] on input "0" at bounding box center [74, 103] width 25 height 7
click at [79, 102] on select "Par défaut auto px % rem vw vh Personnalisé" at bounding box center [82, 103] width 9 height 7
select select "default"
click at [78, 100] on select "Par défaut auto px % rem vw vh Personnalisé" at bounding box center [82, 103] width 9 height 7
select select "DISABLED_OPTION_VALUE"
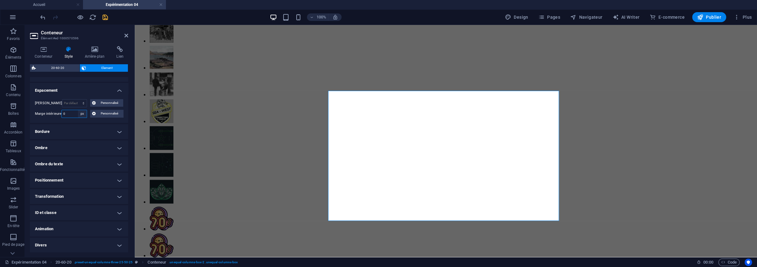
click at [79, 114] on select "Par défaut px rem % vh vw Personnalisé" at bounding box center [82, 113] width 9 height 7
select select "default"
click at [78, 110] on select "Par défaut px rem % vh vw Personnalisé" at bounding box center [82, 113] width 9 height 7
select select "DISABLED_OPTION_VALUE"
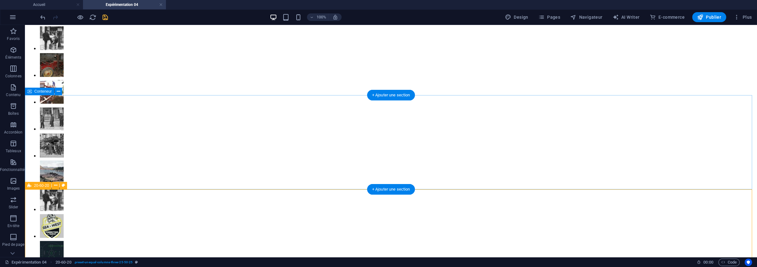
scroll to position [1104, 0]
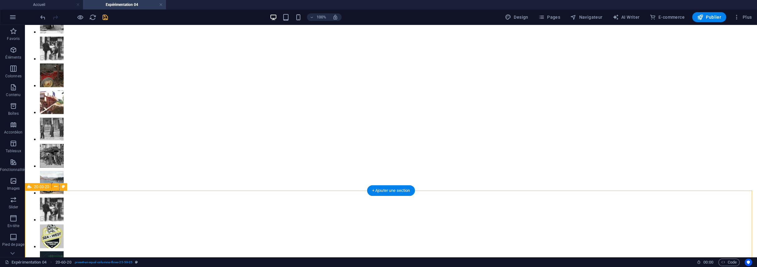
click at [55, 184] on icon at bounding box center [55, 186] width 3 height 7
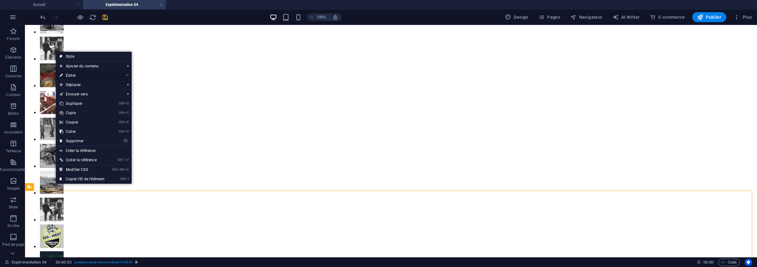
click at [70, 77] on link "⏎ Éditer" at bounding box center [82, 75] width 52 height 9
select select "%"
select select "rem"
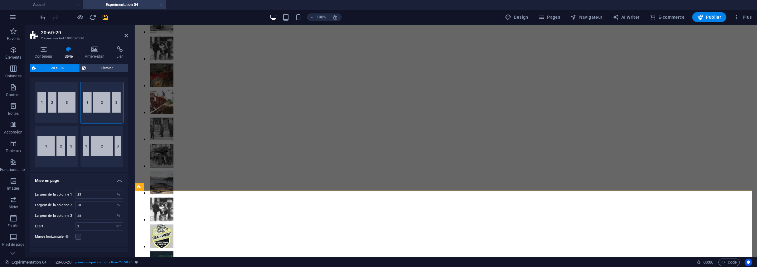
scroll to position [0, 0]
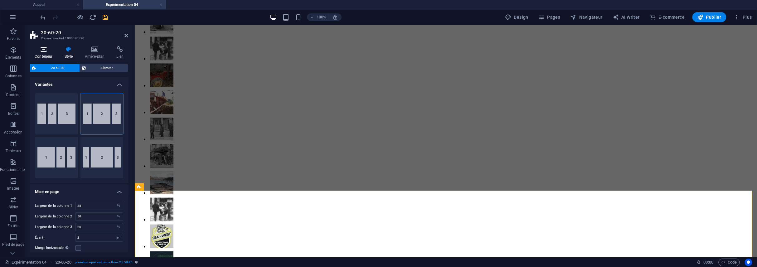
click at [43, 52] on h4 "Conteneur" at bounding box center [45, 52] width 30 height 13
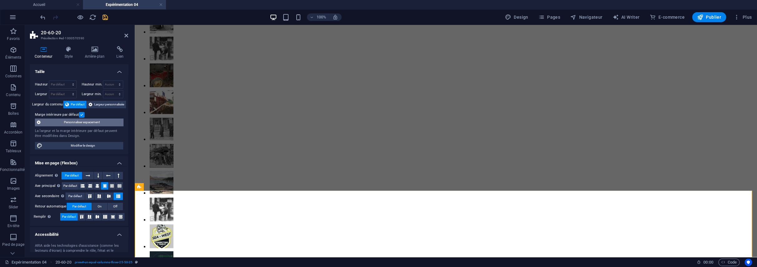
click at [56, 120] on span "Personnaliser espacement" at bounding box center [81, 122] width 79 height 7
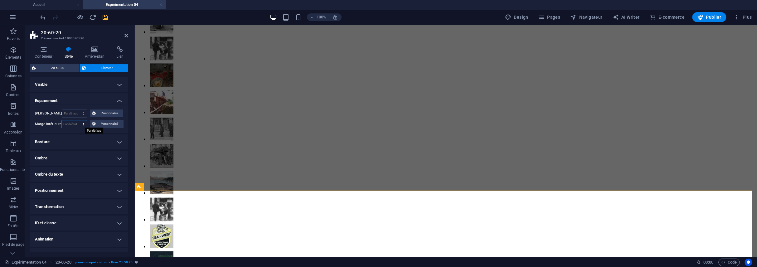
click at [70, 122] on select "Par défaut px rem % vh vw Personnalisé" at bounding box center [74, 123] width 25 height 7
select select "px"
click at [76, 120] on select "Par défaut px rem % vh vw Personnalisé" at bounding box center [74, 123] width 25 height 7
type input "0"
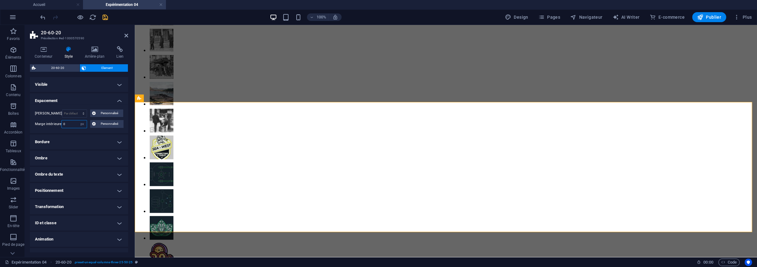
scroll to position [1186, 0]
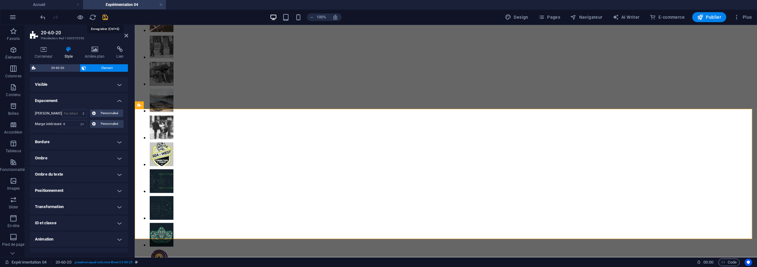
click at [105, 18] on icon "save" at bounding box center [105, 17] width 7 height 7
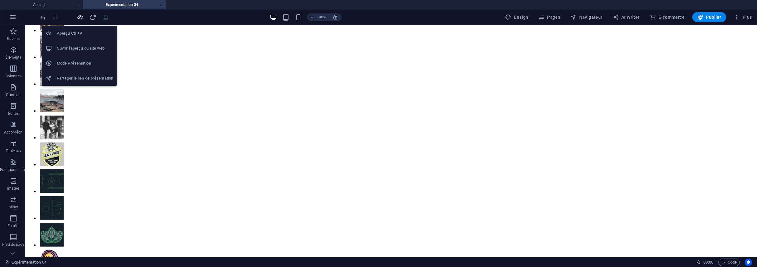
click at [77, 17] on icon "button" at bounding box center [80, 17] width 7 height 7
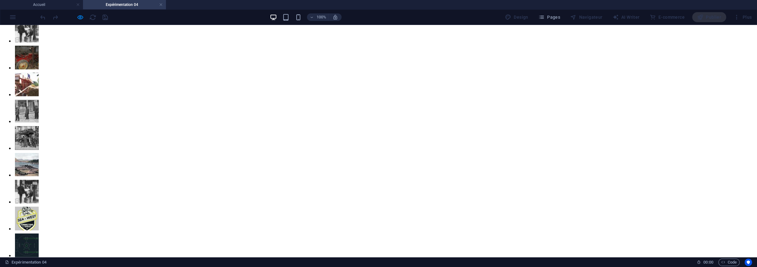
scroll to position [1151, 0]
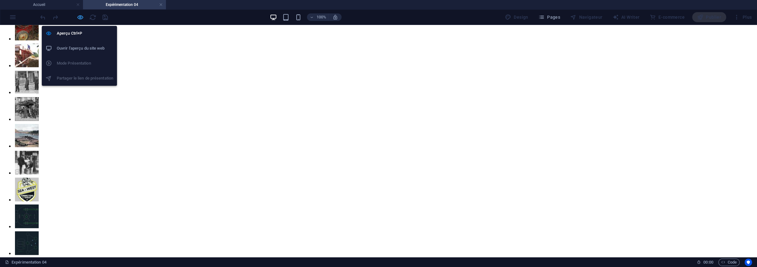
click at [77, 15] on icon "button" at bounding box center [80, 17] width 7 height 7
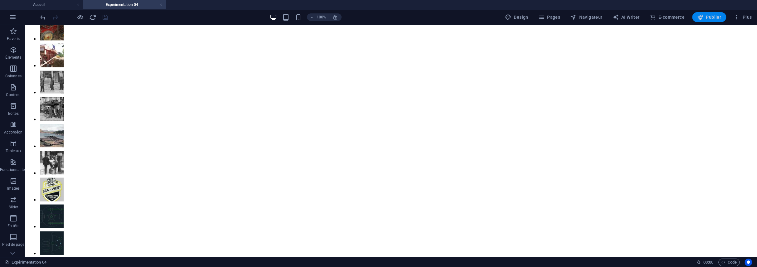
click at [717, 15] on span "Publier" at bounding box center [709, 17] width 24 height 6
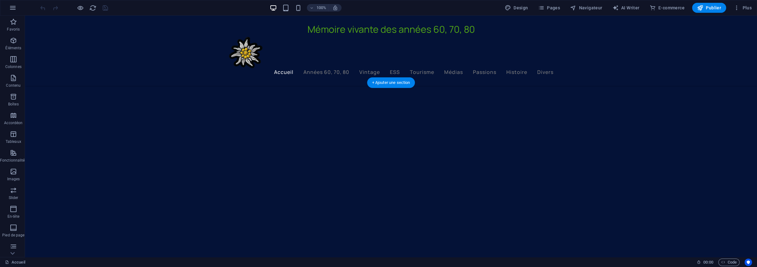
drag, startPoint x: 210, startPoint y: 207, endPoint x: 223, endPoint y: 214, distance: 14.8
click at [210, 209] on figure at bounding box center [391, 220] width 732 height 275
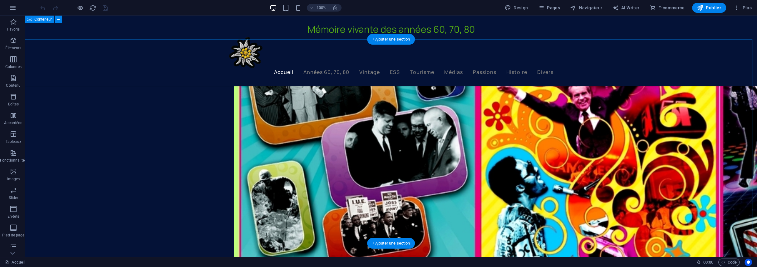
scroll to position [998, 0]
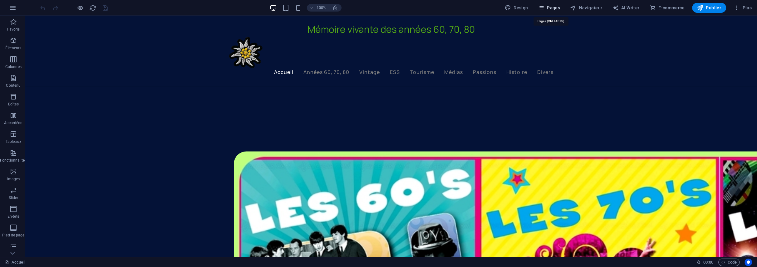
click at [553, 9] on span "Pages" at bounding box center [549, 8] width 22 height 6
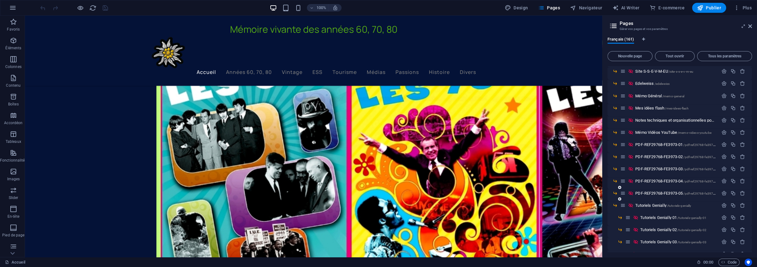
scroll to position [1747, 0]
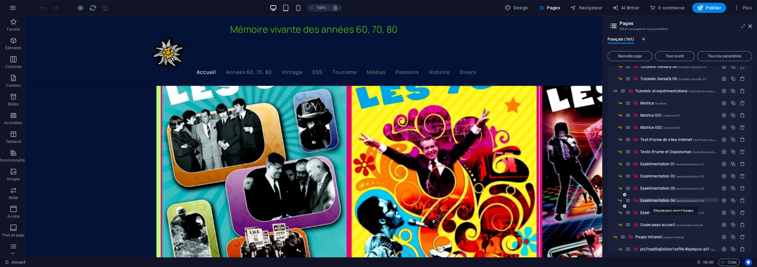
click at [658, 199] on span "Expérimentation 04 /experimentation-04" at bounding box center [672, 200] width 64 height 5
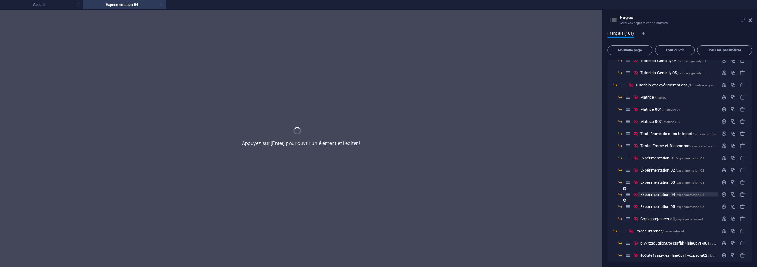
scroll to position [0, 0]
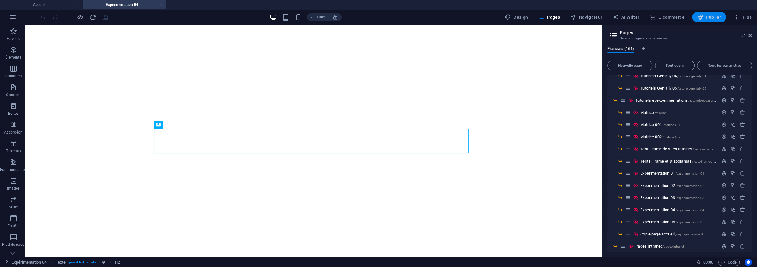
click at [713, 13] on button "Publier" at bounding box center [709, 17] width 34 height 10
